Goal: Task Accomplishment & Management: Manage account settings

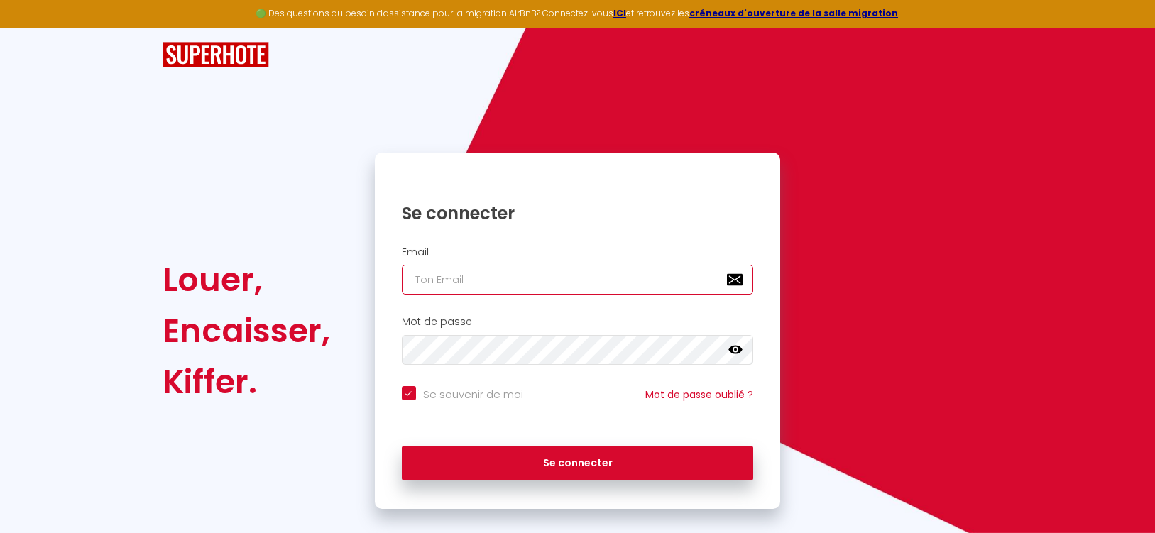
click at [495, 276] on input "email" at bounding box center [578, 280] width 352 height 30
type input "[EMAIL_ADDRESS][DOMAIN_NAME]"
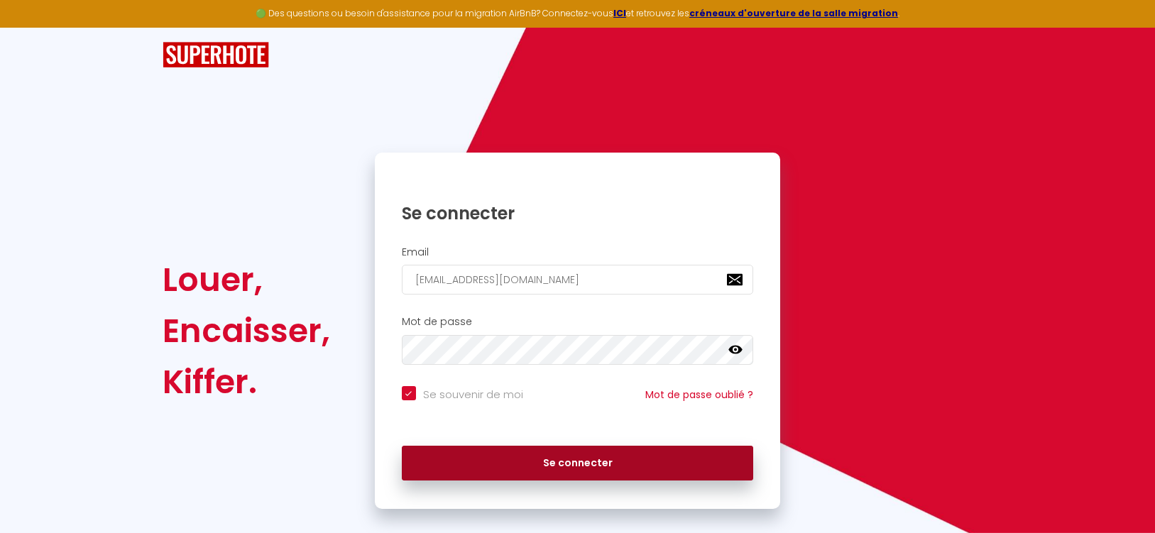
click at [547, 454] on button "Se connecter" at bounding box center [578, 463] width 352 height 35
checkbox input "true"
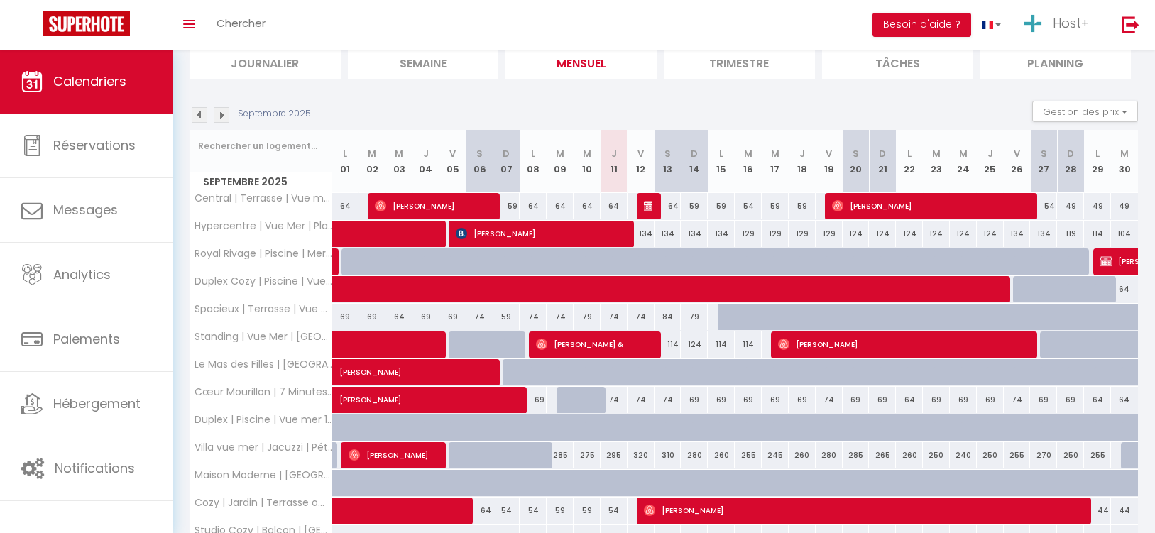
scroll to position [104, 0]
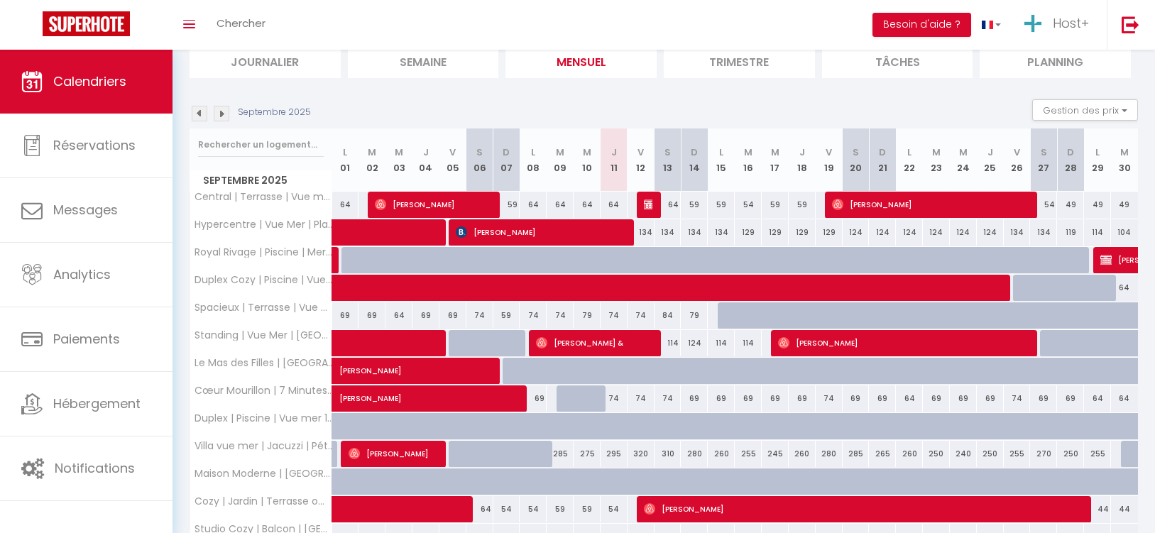
click at [641, 205] on div at bounding box center [650, 205] width 27 height 27
click at [646, 202] on img at bounding box center [649, 204] width 11 height 11
select select "OK"
select select "KO"
select select "0"
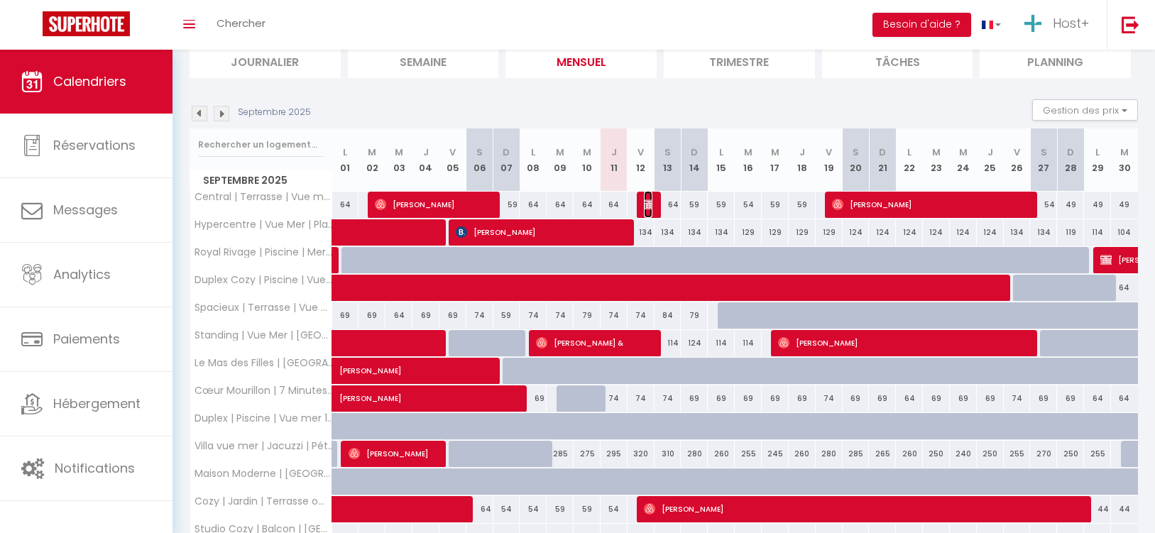
select select "0"
select select "1"
select select
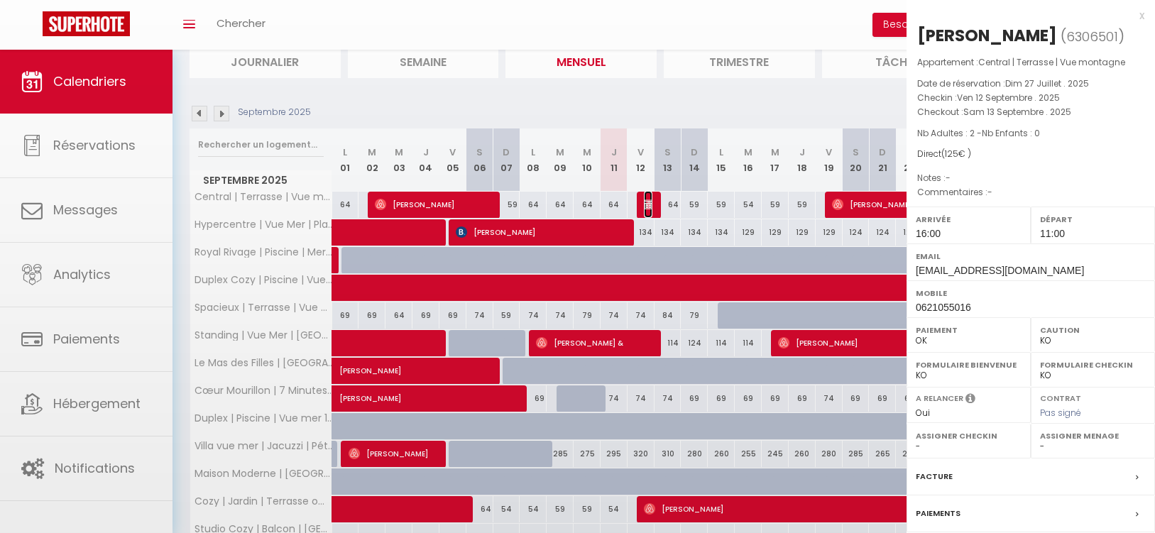
select select "42707"
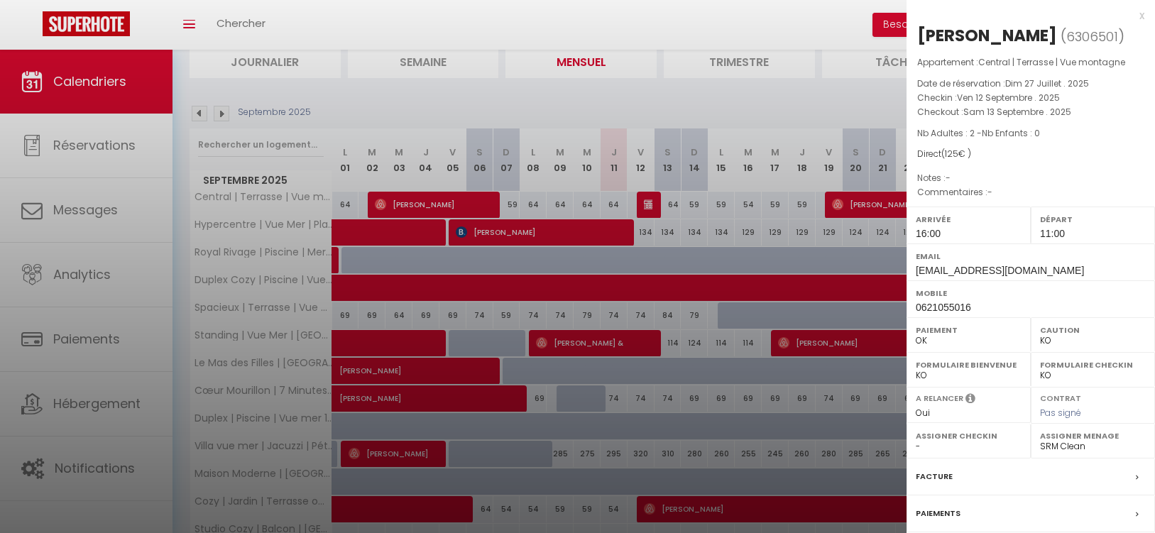
click at [646, 202] on div at bounding box center [577, 266] width 1155 height 533
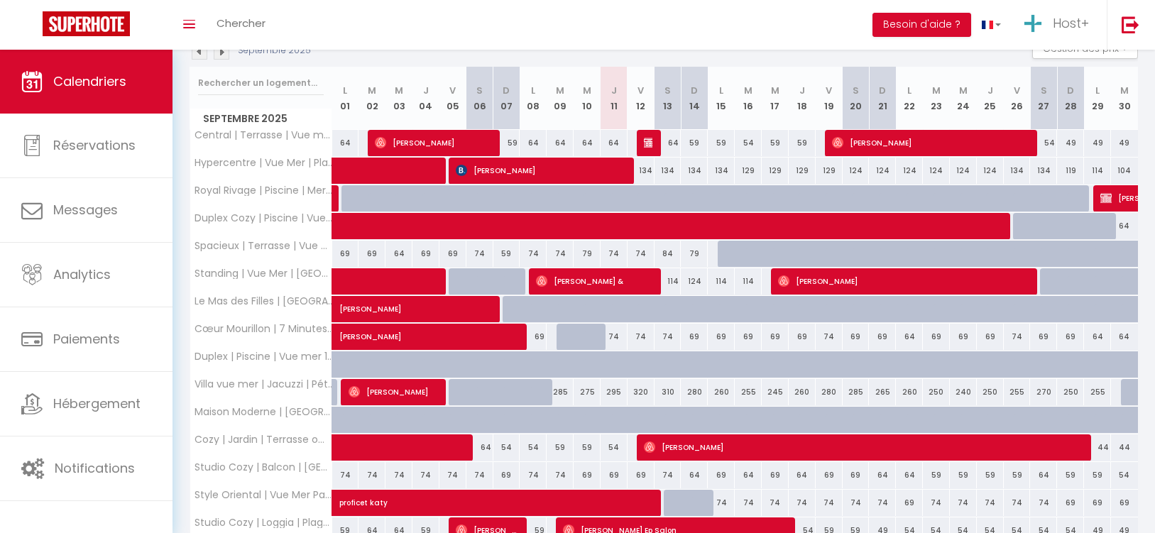
scroll to position [168, 0]
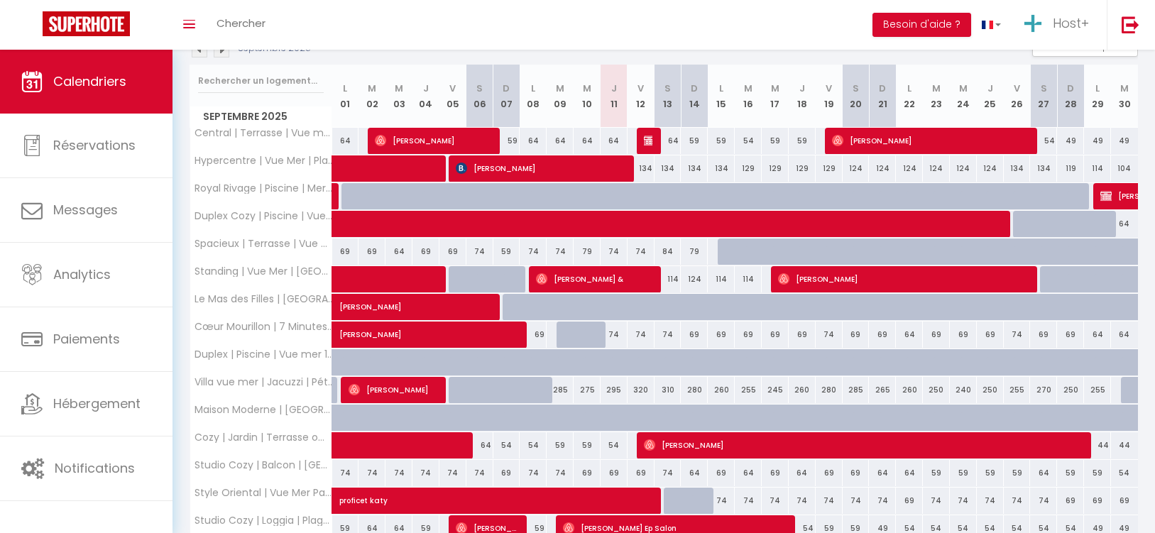
drag, startPoint x: 614, startPoint y: 332, endPoint x: 1021, endPoint y: 338, distance: 407.4
click at [1022, 338] on tr "Cœur Mourillon | 7 Minutes Plages [PERSON_NAME] 69 74 74" at bounding box center [664, 335] width 948 height 28
click at [896, 368] on div at bounding box center [909, 362] width 27 height 27
type input "99"
type input "Lun 22 Septembre 2025"
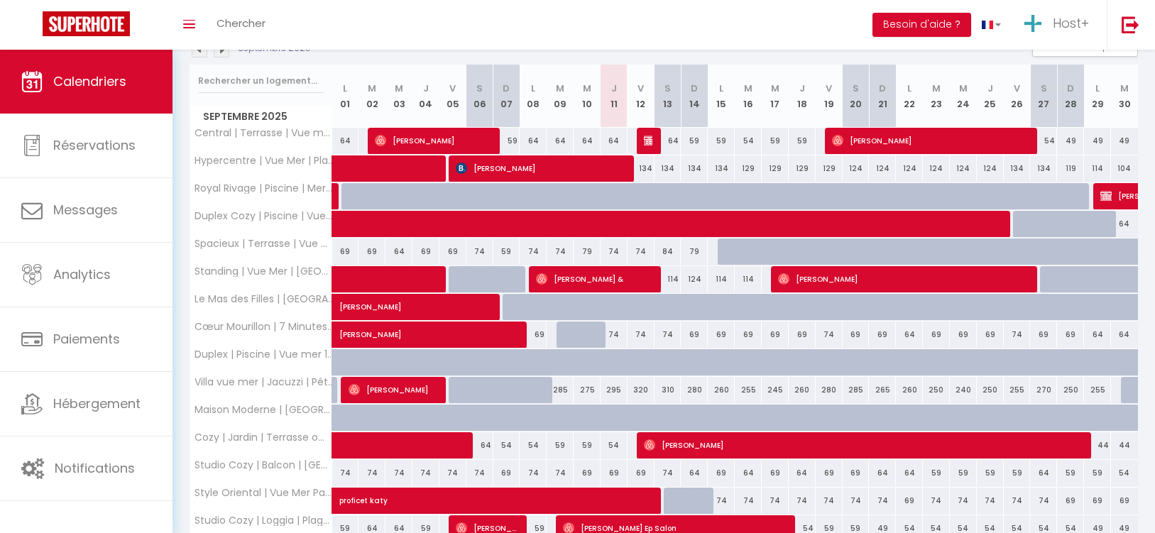
type input "[DATE]"
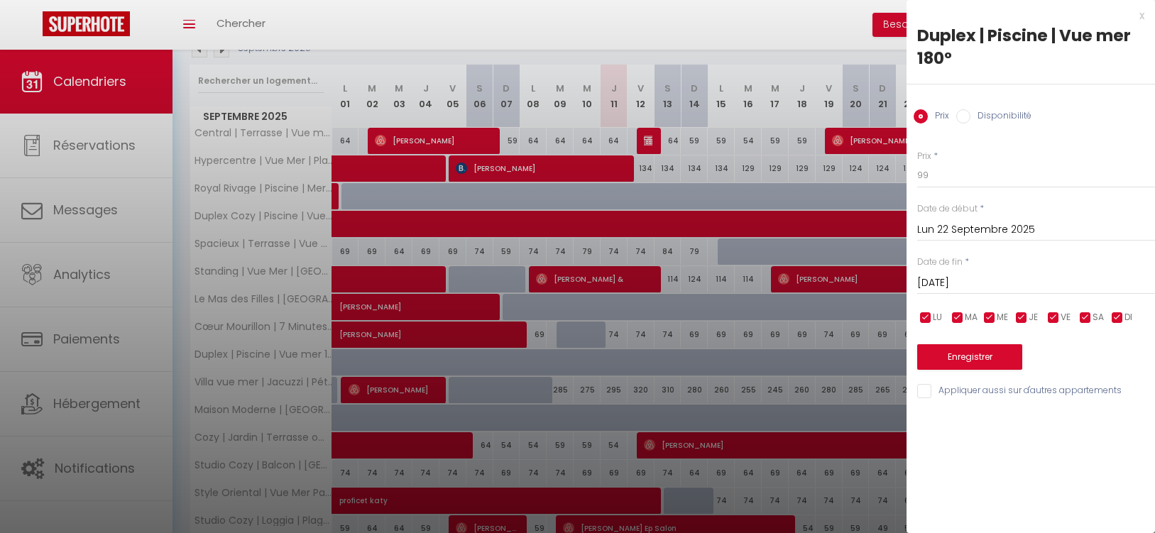
click at [851, 368] on div at bounding box center [577, 266] width 1155 height 533
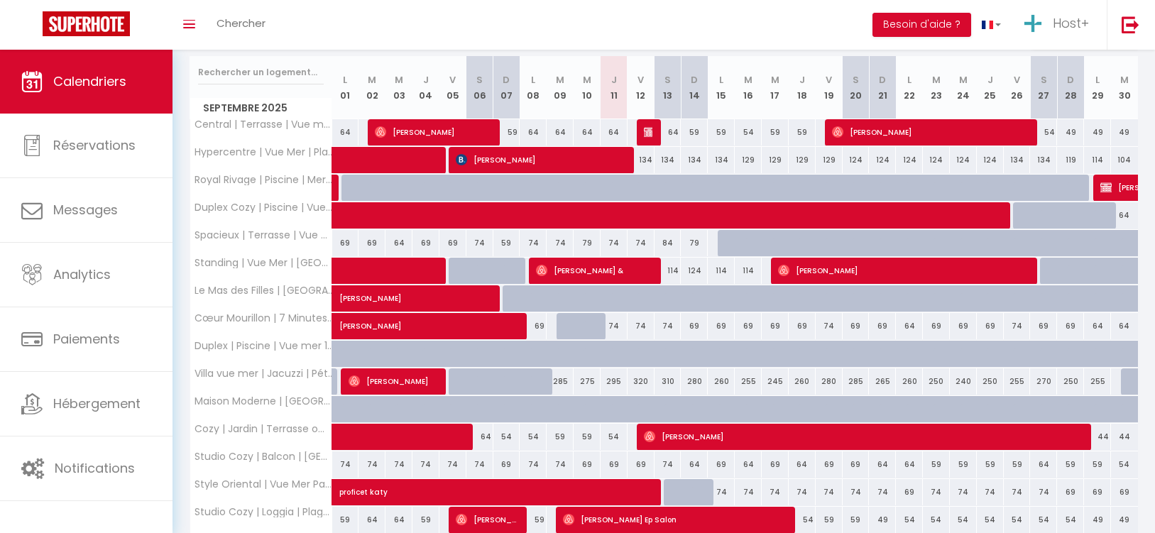
scroll to position [178, 0]
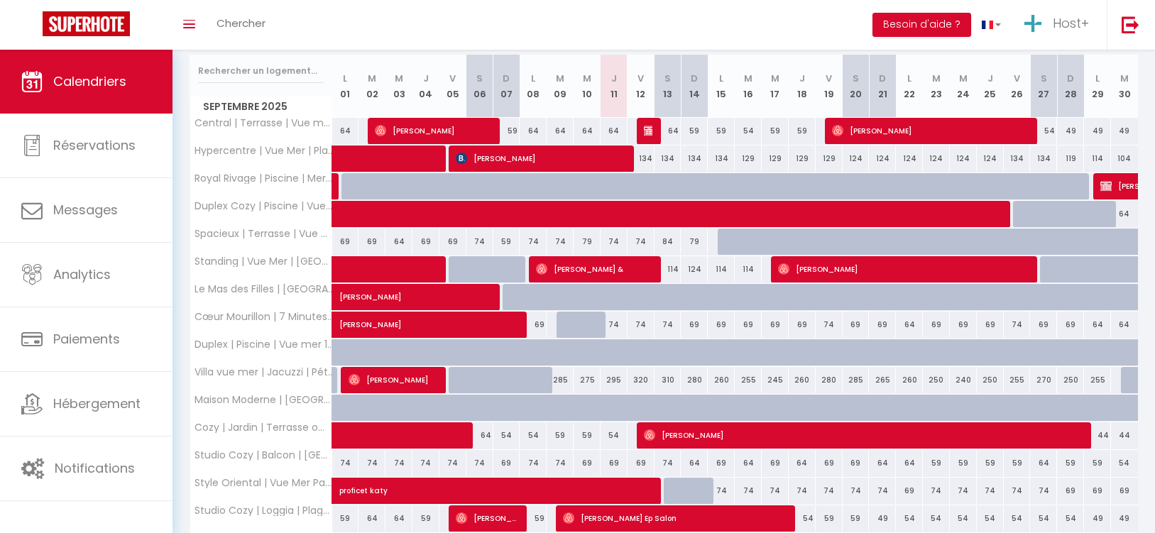
click at [641, 380] on div "320" at bounding box center [640, 380] width 27 height 26
type input "320"
type input "Ven 12 Septembre 2025"
type input "Sam 13 Septembre 2025"
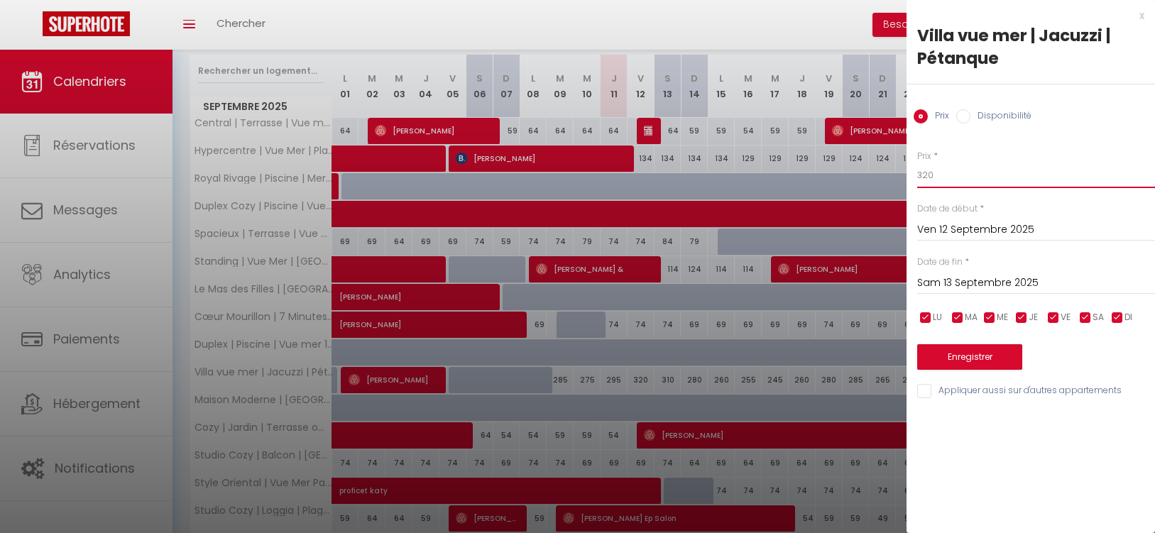
click at [940, 166] on input "320" at bounding box center [1036, 176] width 238 height 26
click at [947, 171] on input "320" at bounding box center [1036, 176] width 238 height 26
type input "250"
click at [971, 282] on input "Sam 13 Septembre 2025" at bounding box center [1036, 283] width 238 height 18
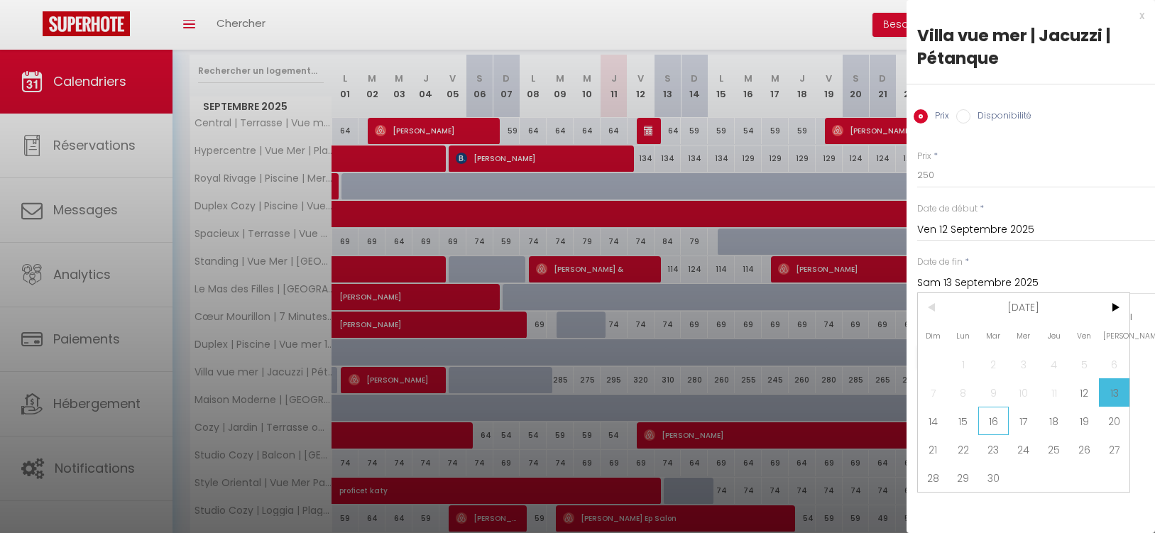
click at [986, 419] on span "16" at bounding box center [993, 421] width 31 height 28
type input "[DATE]"
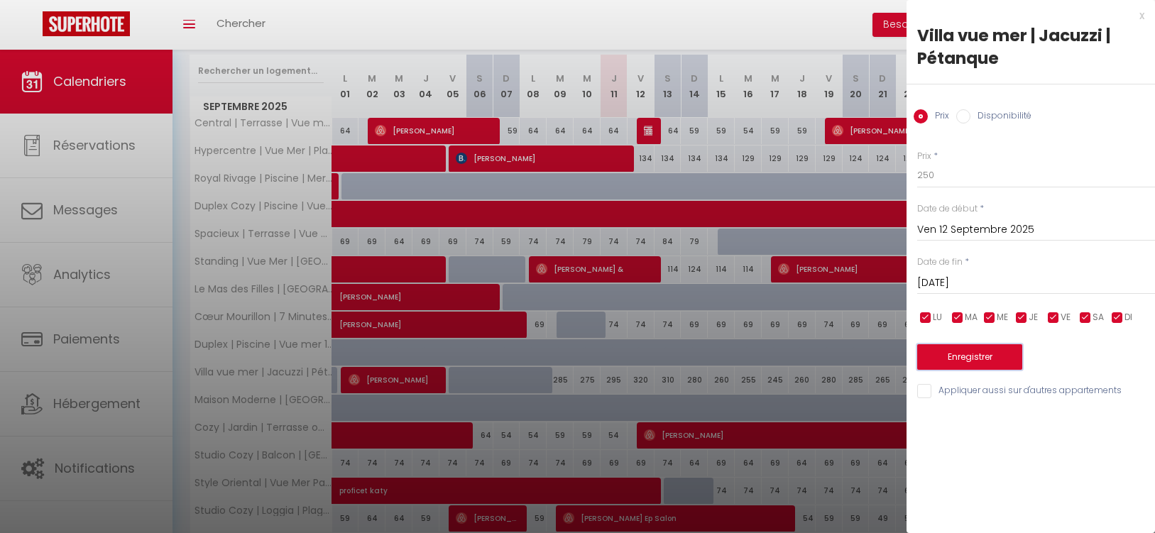
click at [976, 357] on button "Enregistrer" at bounding box center [969, 357] width 105 height 26
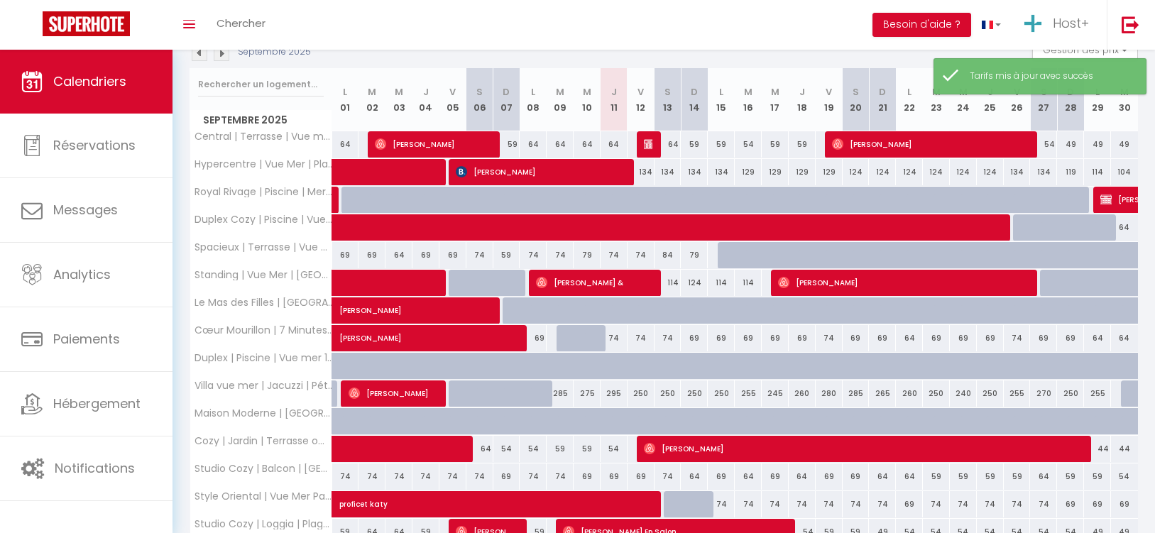
scroll to position [165, 0]
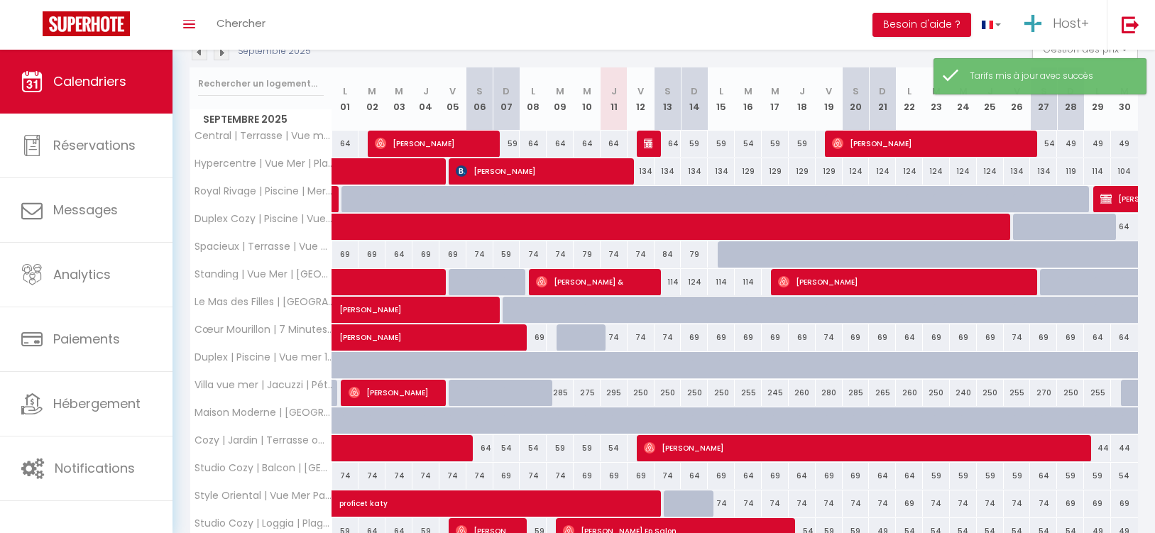
click at [827, 390] on div "280" at bounding box center [828, 393] width 27 height 26
type input "280"
type input "Ven 19 Septembre 2025"
type input "Sam 20 Septembre 2025"
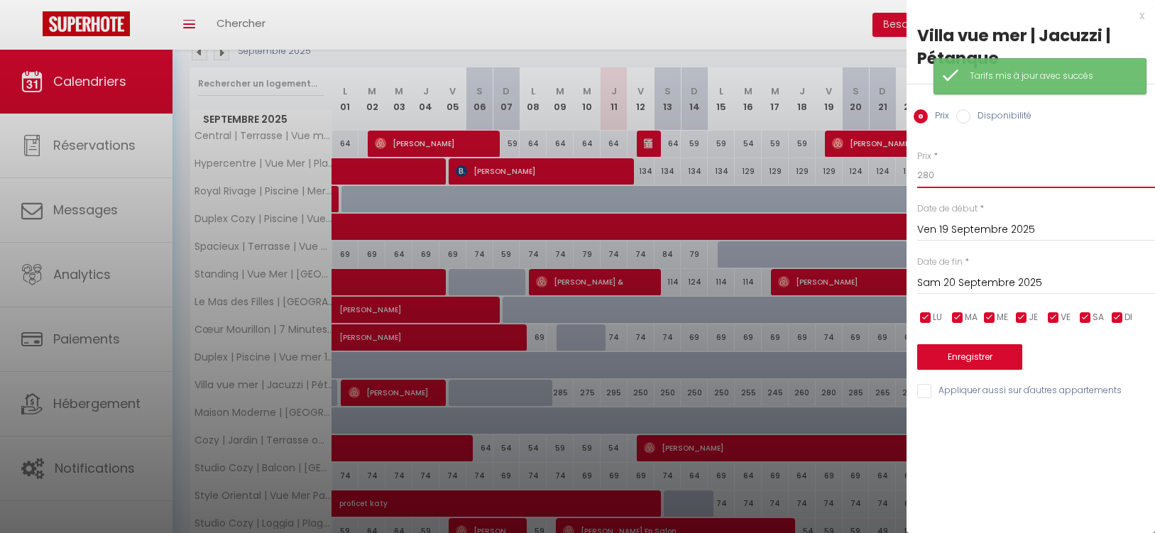
click at [955, 185] on input "280" at bounding box center [1036, 176] width 238 height 26
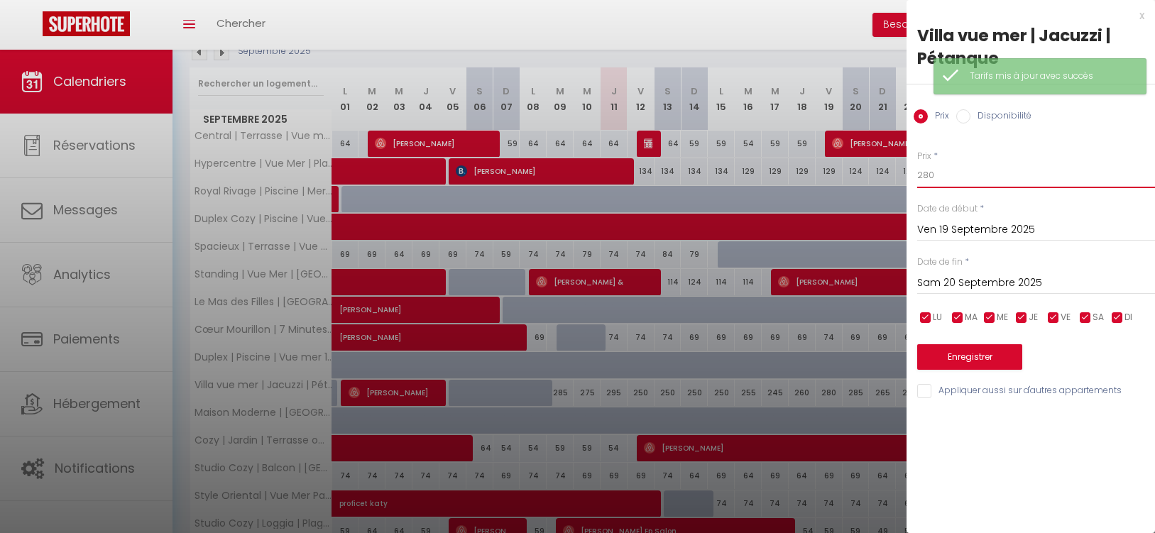
click at [955, 185] on input "280" at bounding box center [1036, 176] width 238 height 26
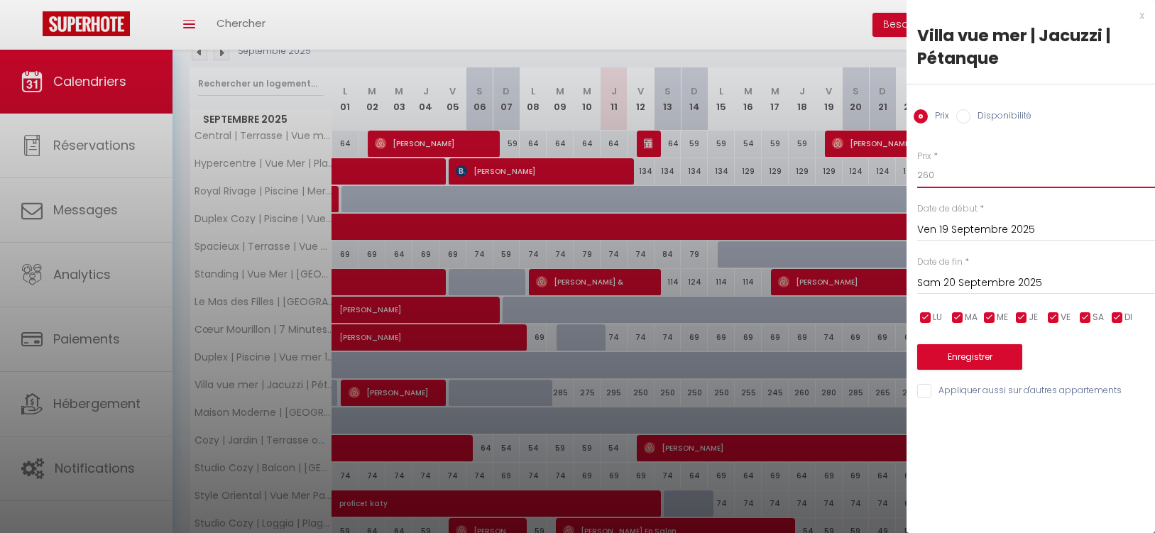
type input "260"
click at [1001, 282] on input "Sam 20 Septembre 2025" at bounding box center [1036, 283] width 238 height 18
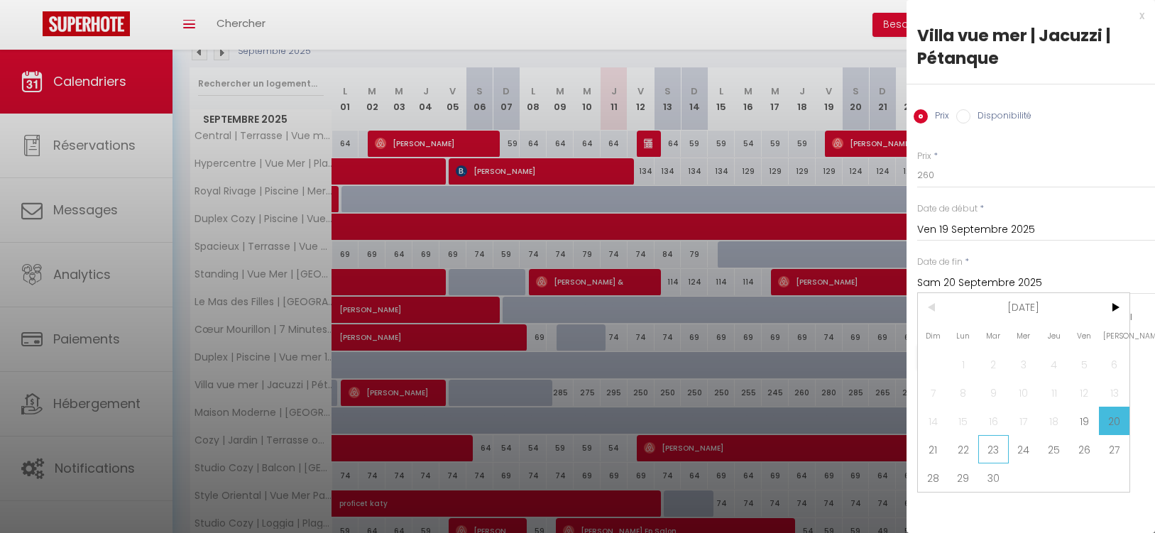
click at [991, 445] on span "23" at bounding box center [993, 449] width 31 height 28
type input "[DATE]"
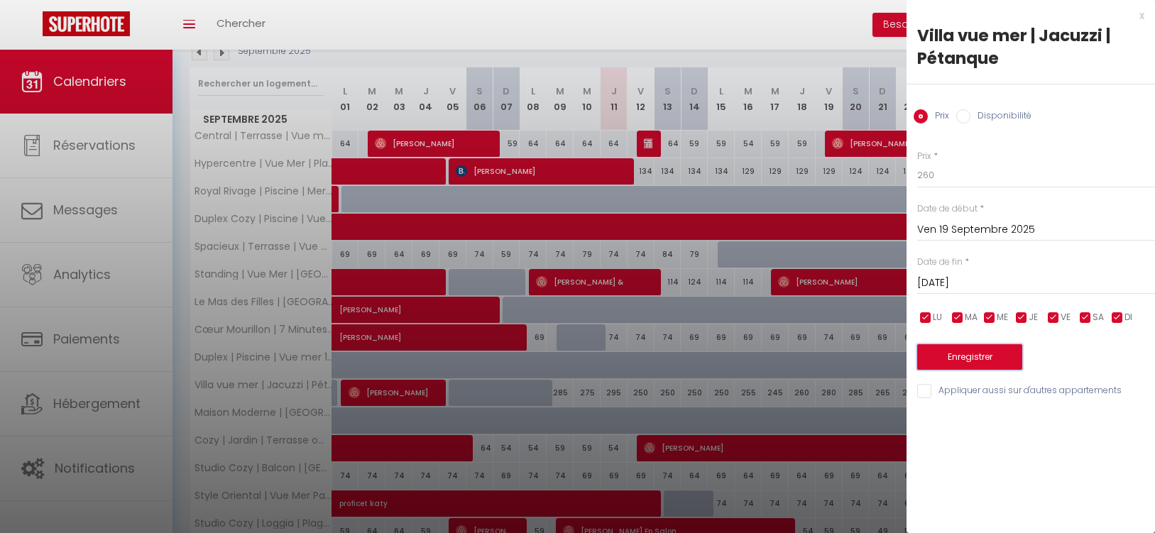
click at [989, 345] on button "Enregistrer" at bounding box center [969, 357] width 105 height 26
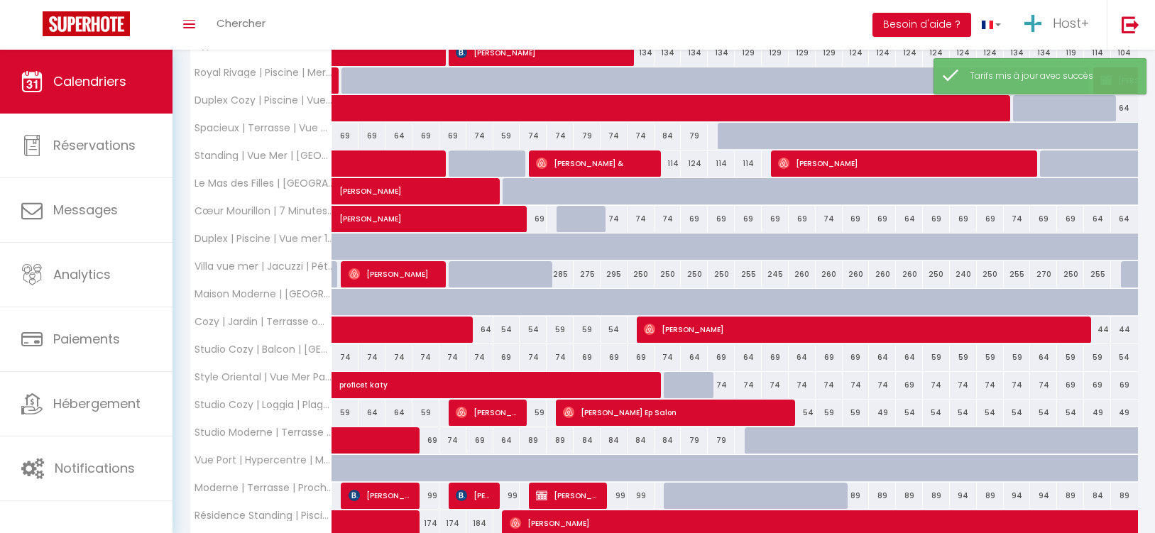
scroll to position [292, 0]
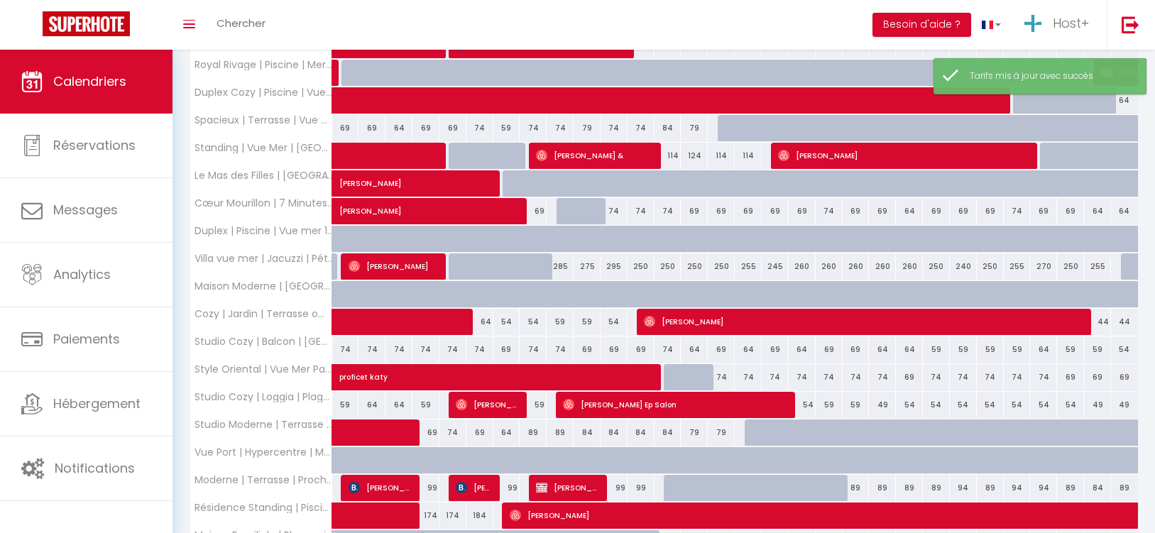
drag, startPoint x: 342, startPoint y: 348, endPoint x: 817, endPoint y: 348, distance: 474.8
click at [817, 348] on tr "Studio Cozy | Balcon | Centre-Ville 74 74 74 74 74 74 69 74 74 69 69" at bounding box center [664, 350] width 948 height 28
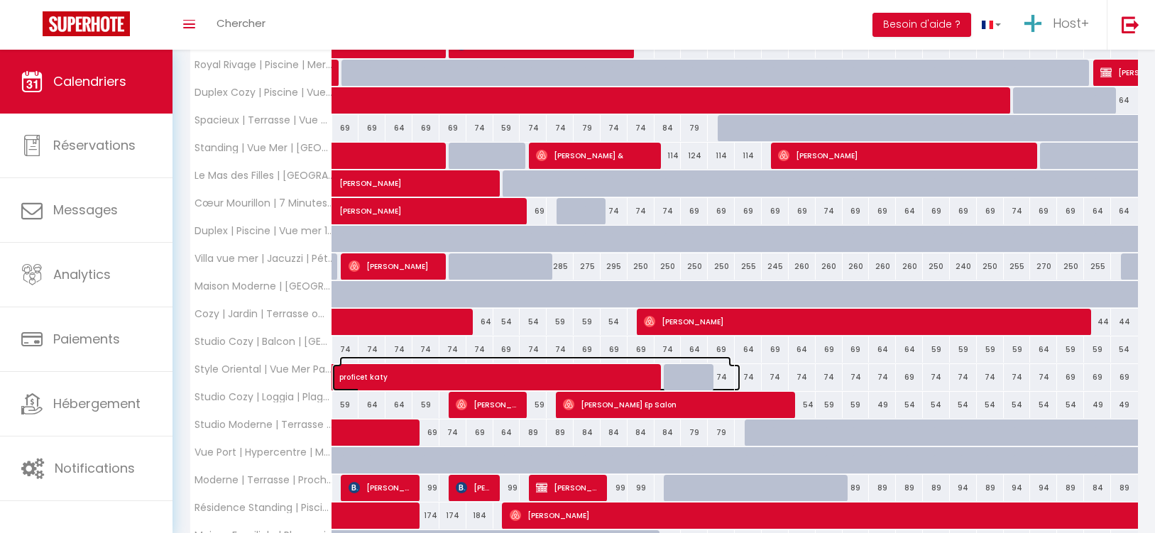
click at [558, 375] on span "proficet katy" at bounding box center [535, 369] width 392 height 27
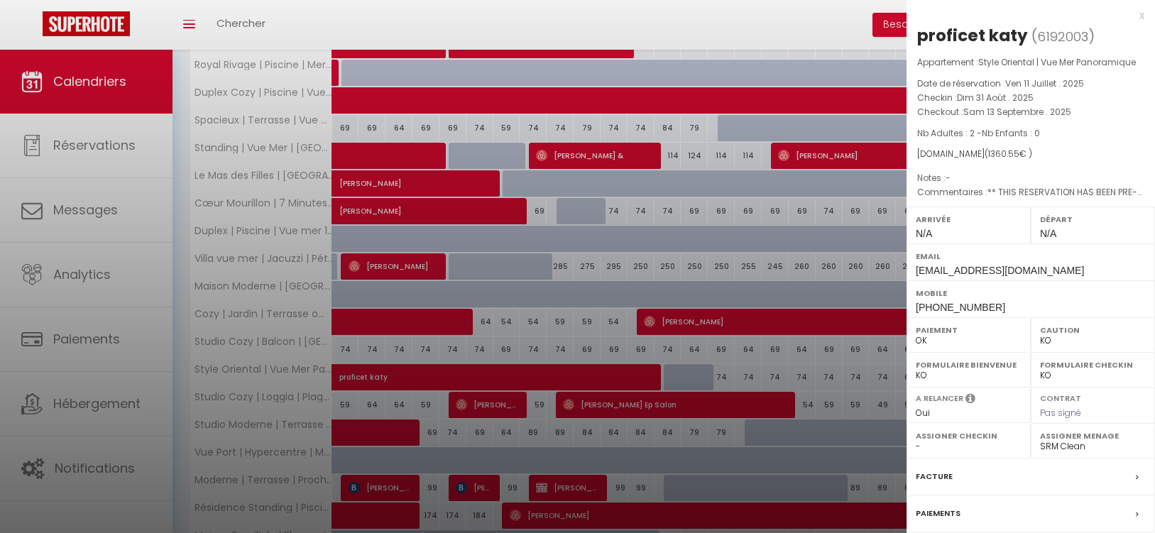
click at [663, 385] on div at bounding box center [577, 266] width 1155 height 533
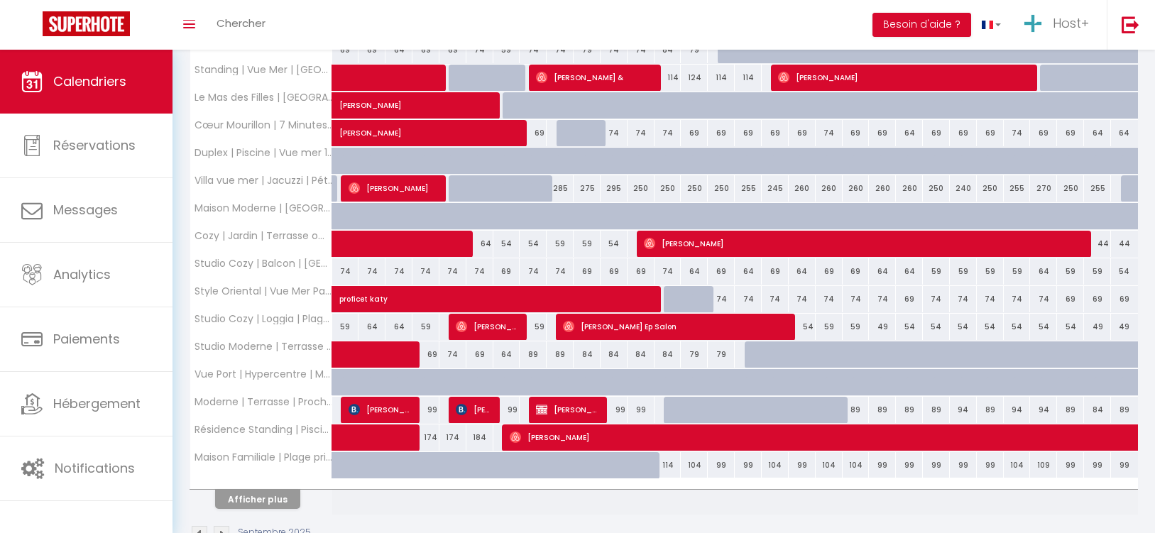
scroll to position [410, 0]
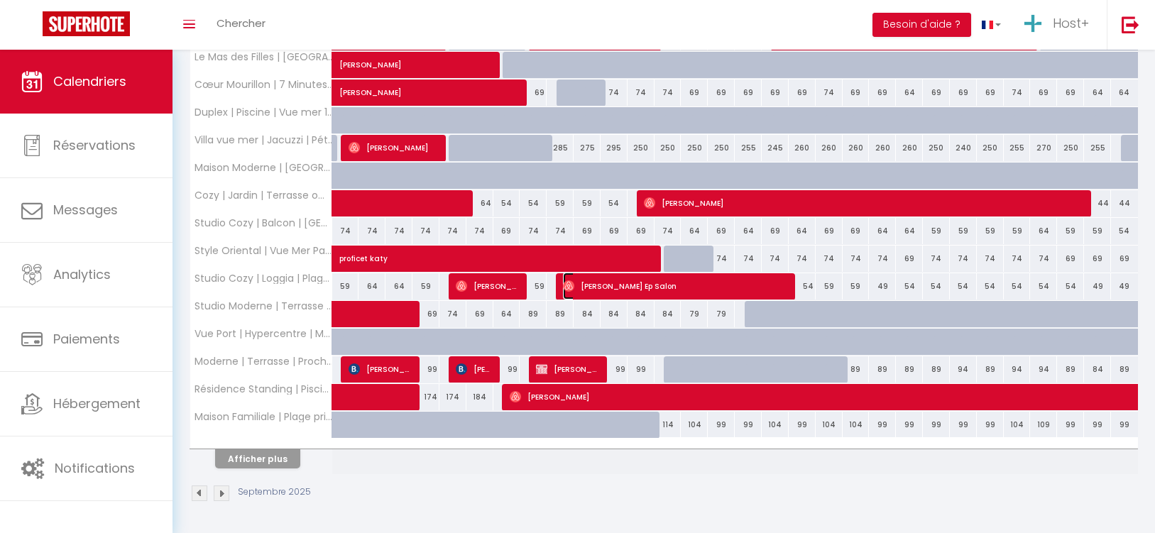
click at [613, 292] on span "[PERSON_NAME] Ep Salon" at bounding box center [675, 286] width 225 height 27
select select "OK"
select select
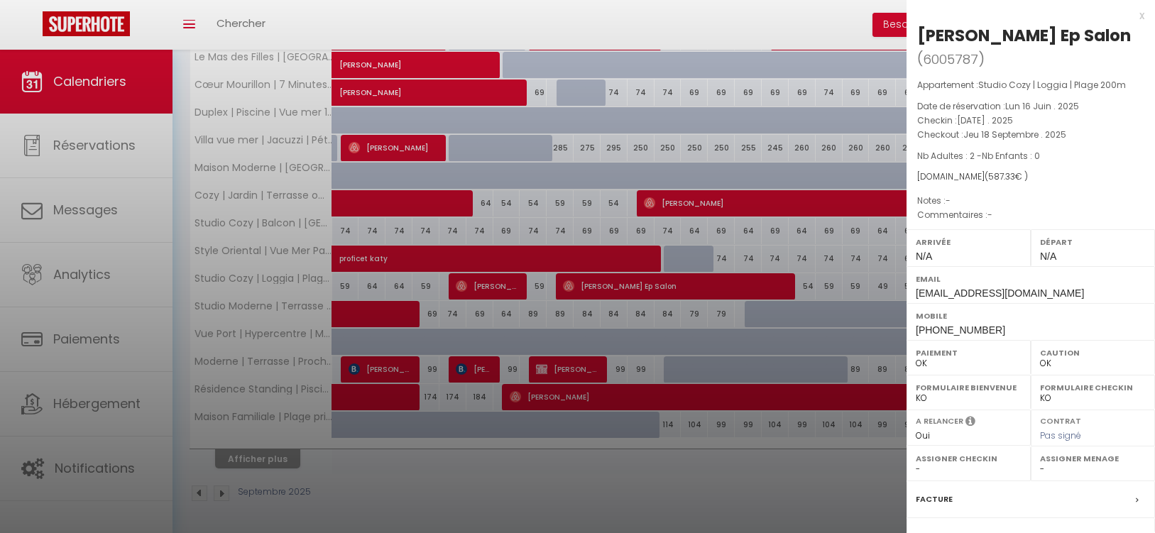
click at [598, 282] on div at bounding box center [577, 266] width 1155 height 533
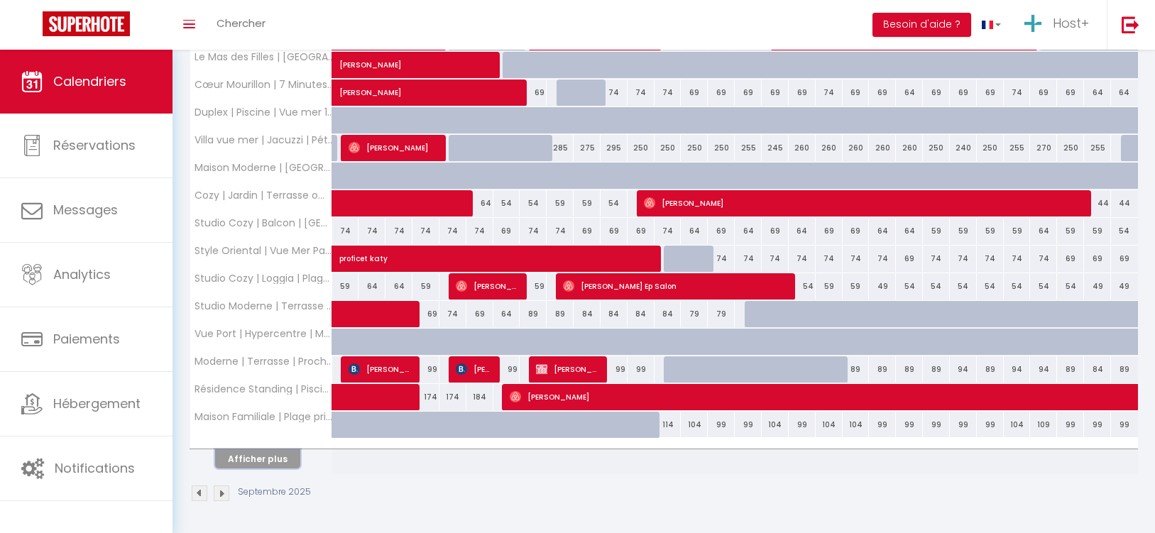
click at [241, 453] on button "Afficher plus" at bounding box center [257, 458] width 85 height 19
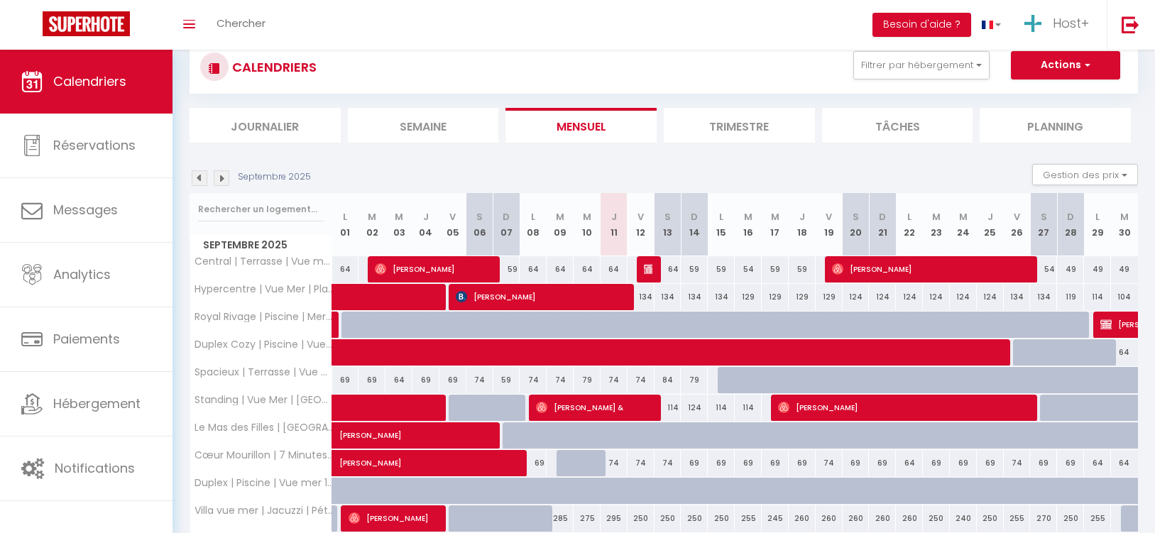
scroll to position [0, 0]
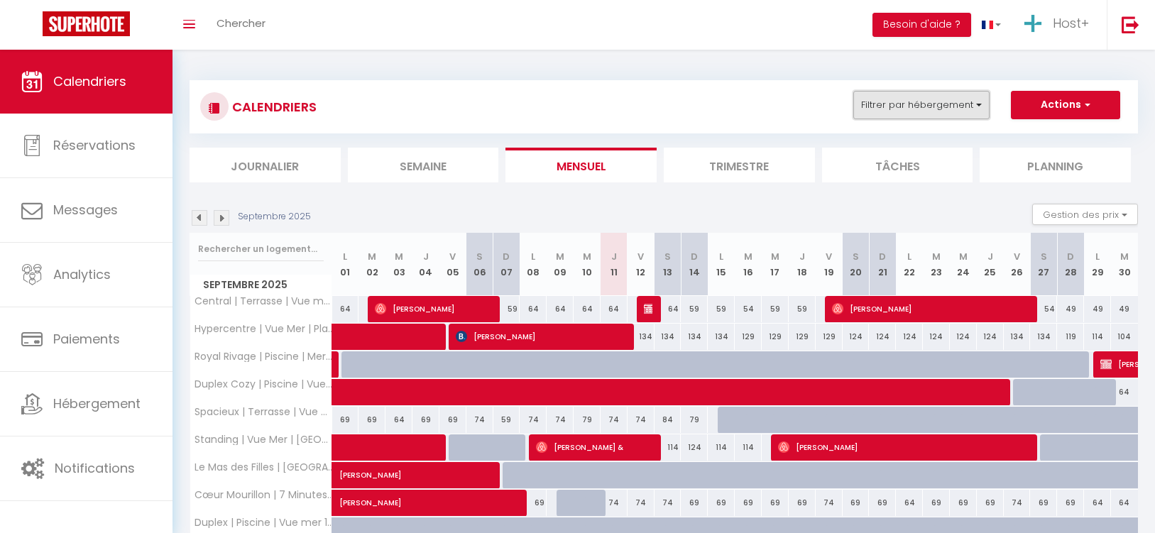
click at [905, 104] on button "Filtrer par hébergement" at bounding box center [921, 105] width 136 height 28
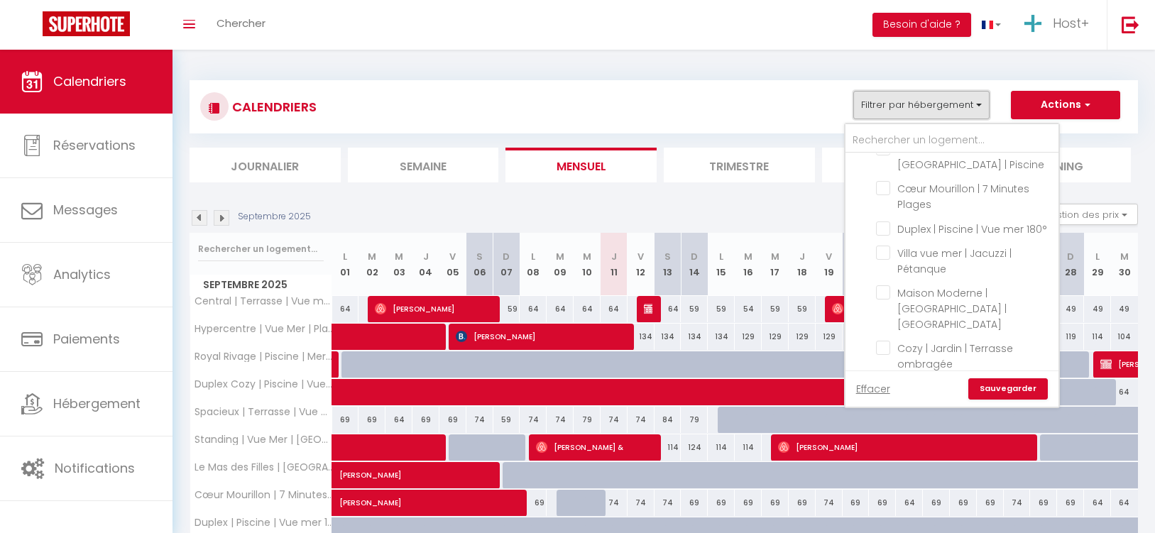
scroll to position [277, 0]
